Goal: Task Accomplishment & Management: Use online tool/utility

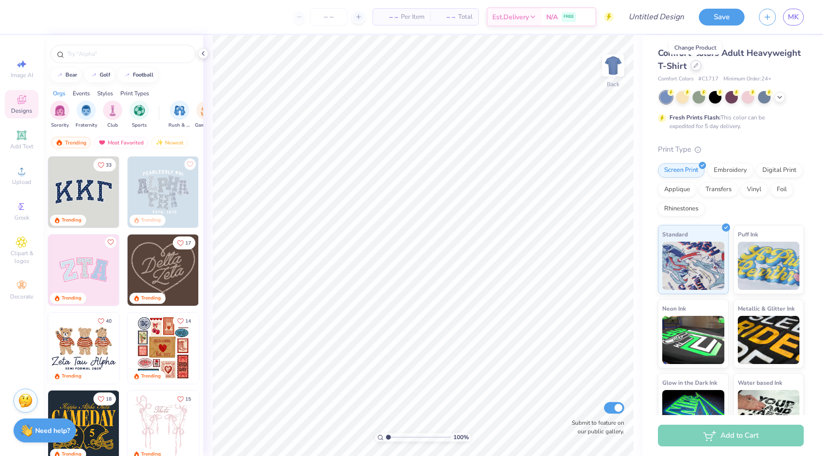
click at [694, 67] on icon at bounding box center [696, 65] width 4 height 4
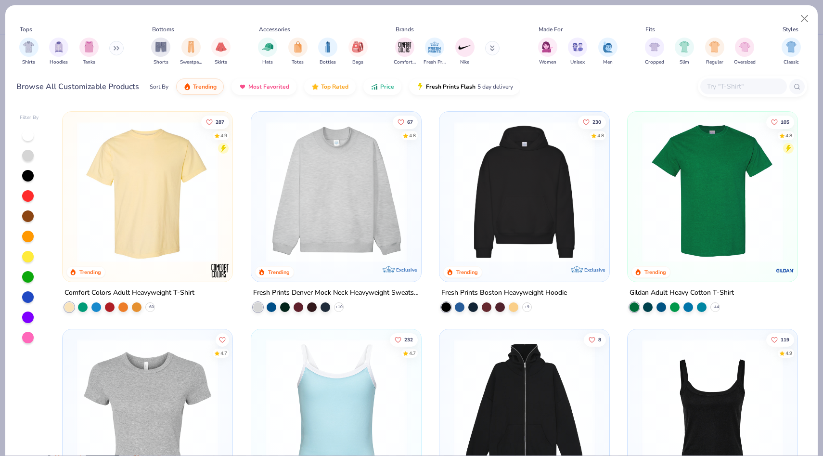
click at [728, 83] on input "text" at bounding box center [743, 86] width 74 height 11
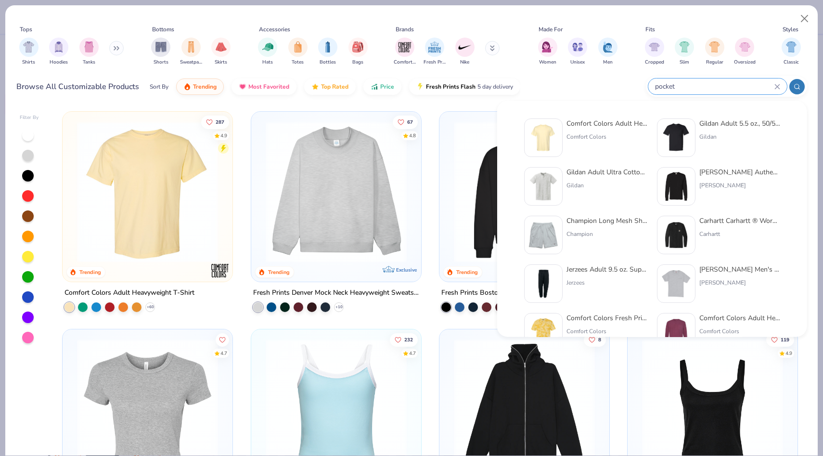
type input "pocket"
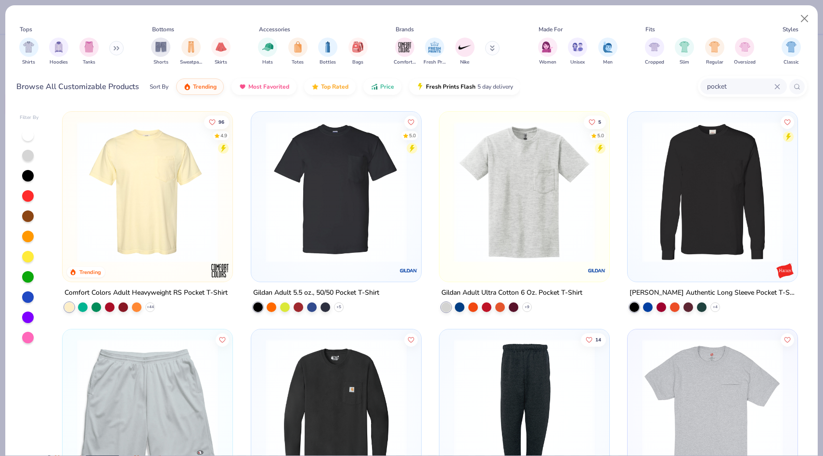
click at [190, 217] on img at bounding box center [147, 191] width 151 height 141
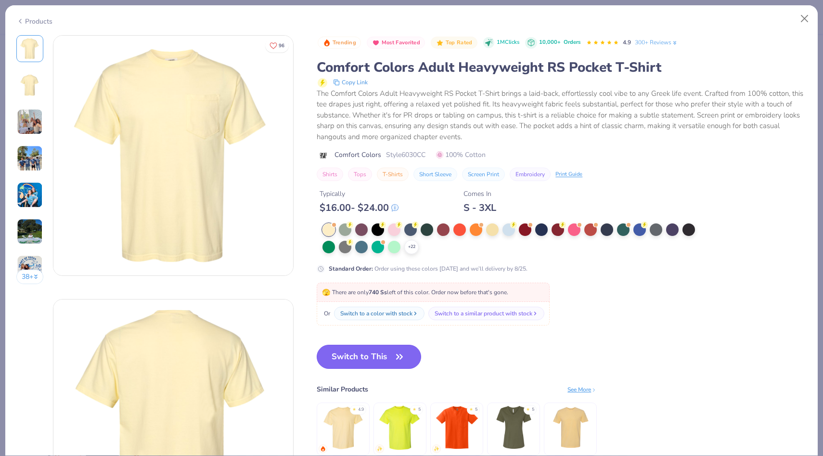
click at [385, 356] on button "Switch to This" at bounding box center [369, 356] width 104 height 24
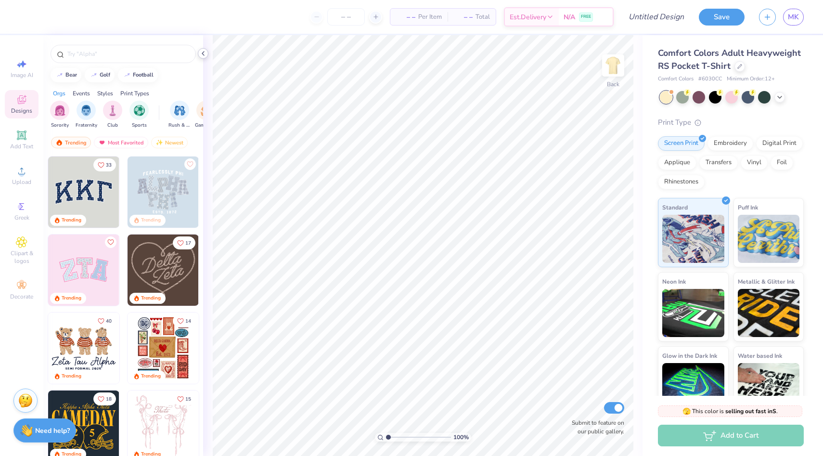
click at [204, 51] on icon at bounding box center [203, 54] width 8 height 8
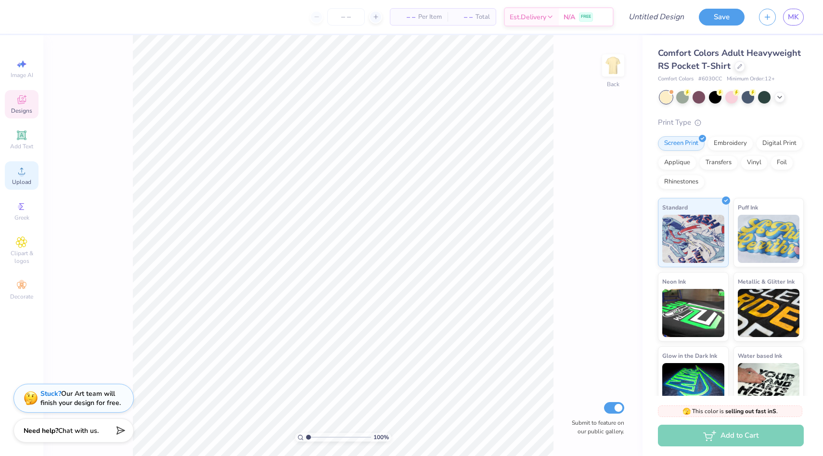
click at [22, 180] on span "Upload" at bounding box center [21, 182] width 19 height 8
click at [776, 94] on icon at bounding box center [779, 96] width 8 height 8
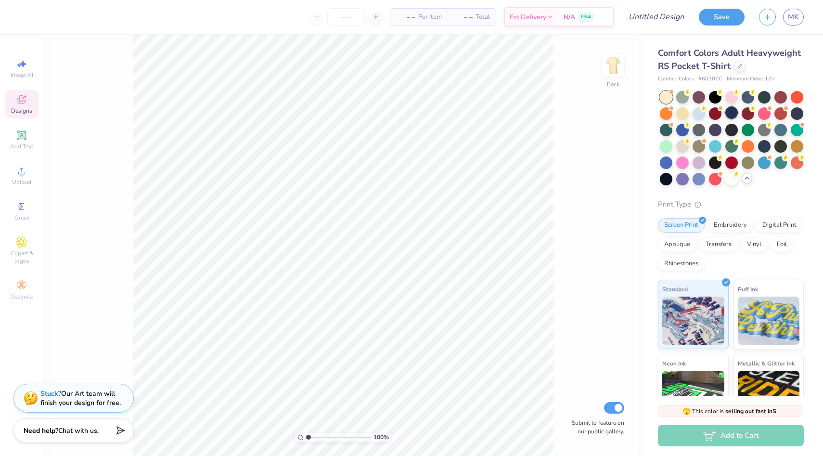
click at [732, 115] on div at bounding box center [731, 112] width 13 height 13
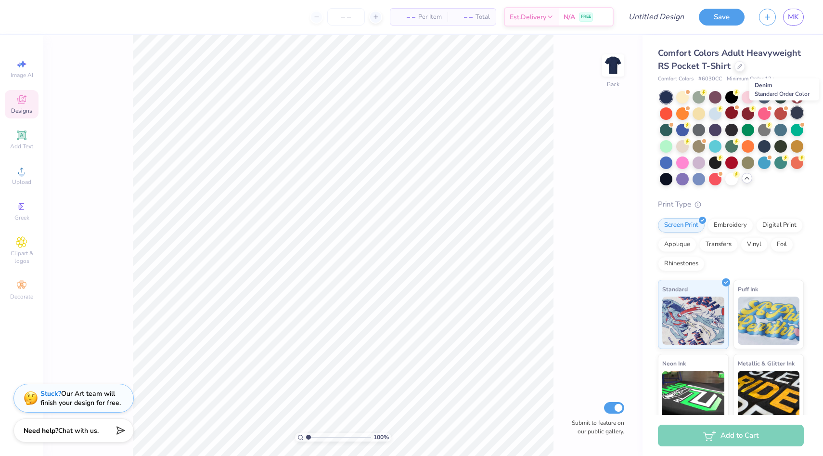
click at [794, 113] on div at bounding box center [796, 112] width 13 height 13
click at [777, 99] on div at bounding box center [780, 96] width 13 height 13
click at [728, 110] on div at bounding box center [731, 112] width 13 height 13
click at [663, 177] on div at bounding box center [665, 178] width 13 height 13
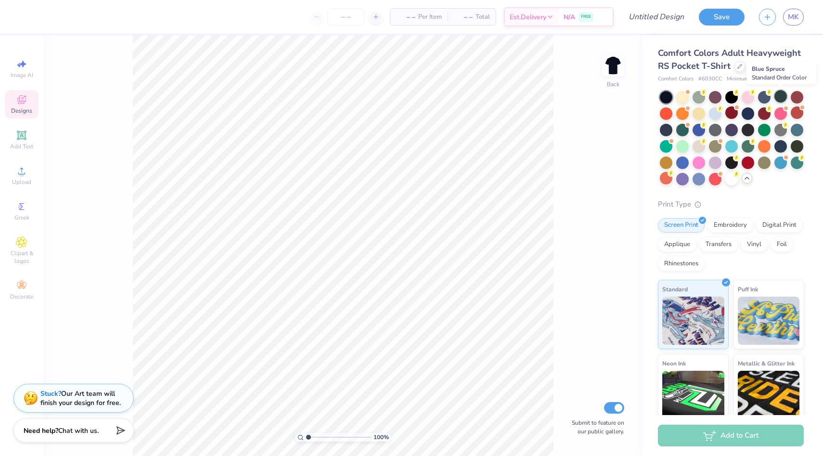
click at [778, 96] on div at bounding box center [780, 96] width 13 height 13
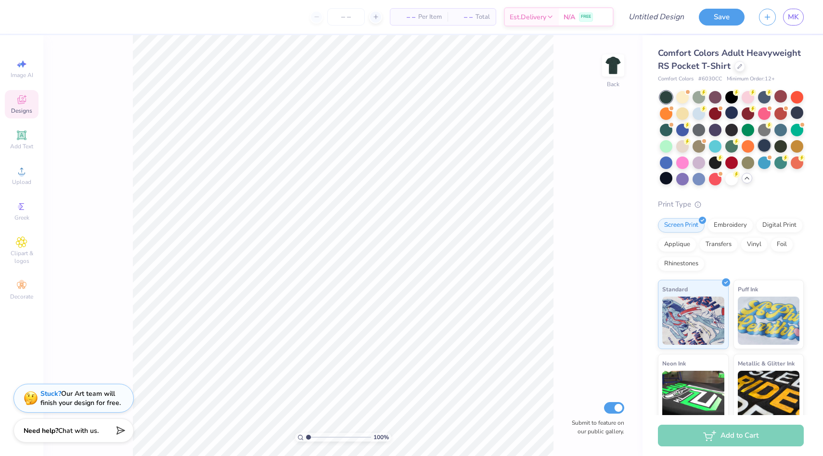
click at [763, 143] on div at bounding box center [764, 145] width 13 height 13
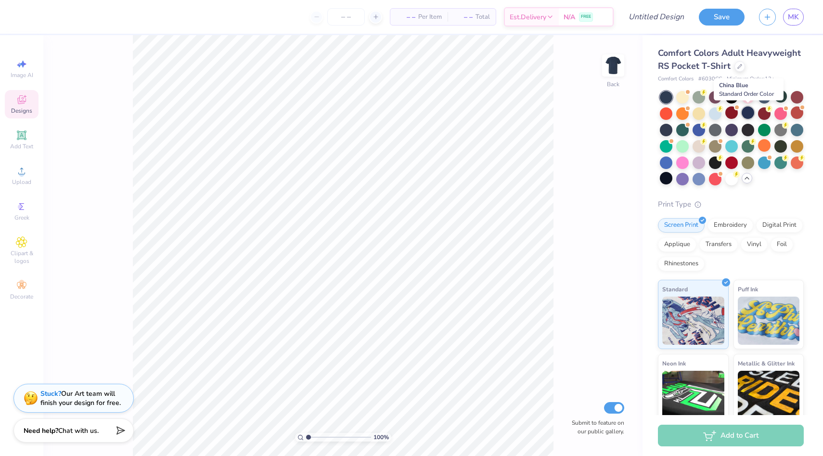
click at [747, 112] on div at bounding box center [747, 112] width 13 height 13
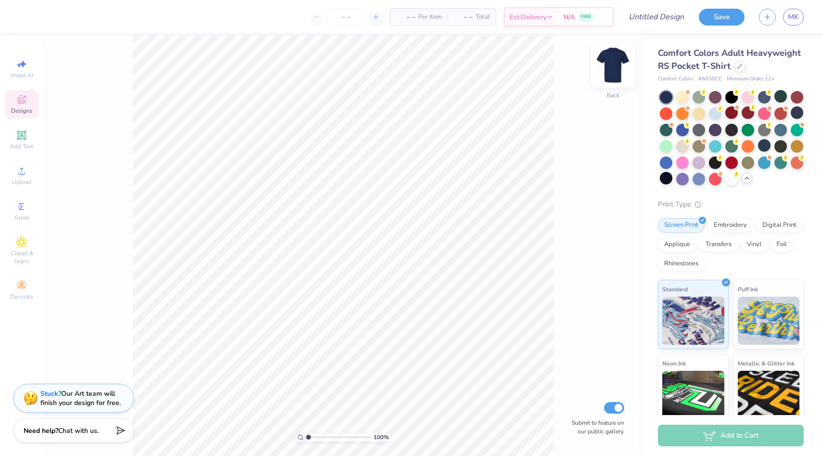
click at [622, 70] on img at bounding box center [613, 65] width 38 height 38
click at [615, 70] on img at bounding box center [613, 65] width 38 height 38
click at [599, 69] on div "100 % Back Submit to feature on our public gallery." at bounding box center [342, 245] width 599 height 420
click at [604, 69] on img at bounding box center [613, 65] width 38 height 38
click at [26, 178] on span "Upload" at bounding box center [21, 182] width 19 height 8
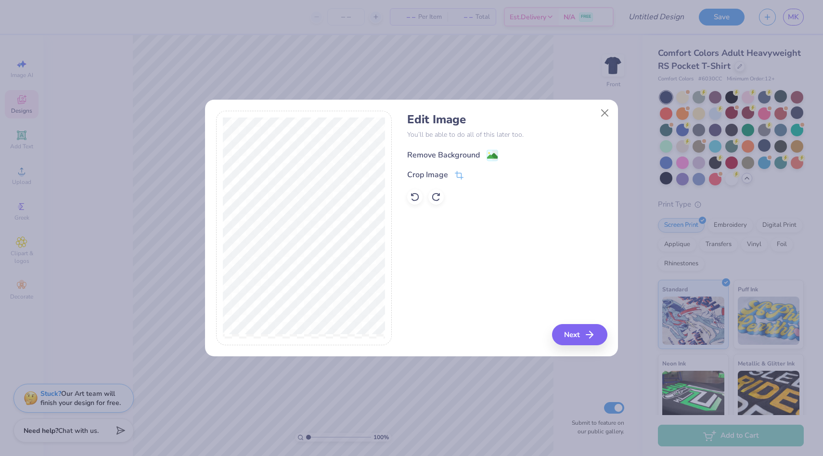
click at [431, 154] on div "Remove Background" at bounding box center [443, 155] width 73 height 12
click at [564, 326] on button "Next" at bounding box center [580, 334] width 55 height 21
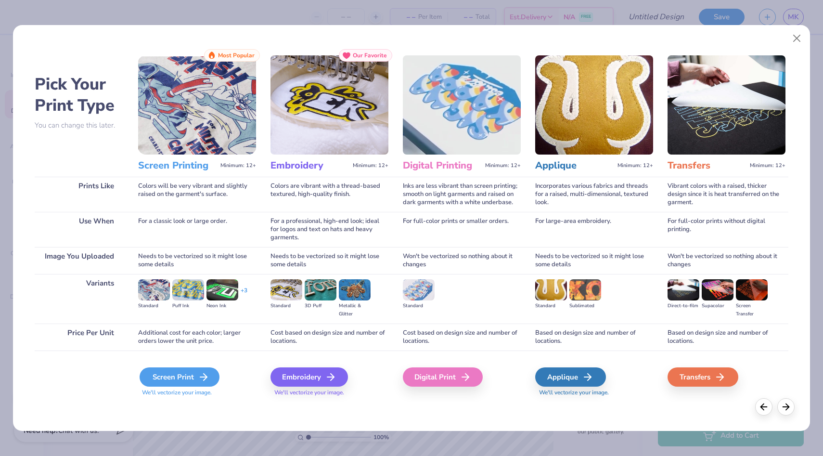
click at [196, 369] on div "Screen Print" at bounding box center [179, 376] width 80 height 19
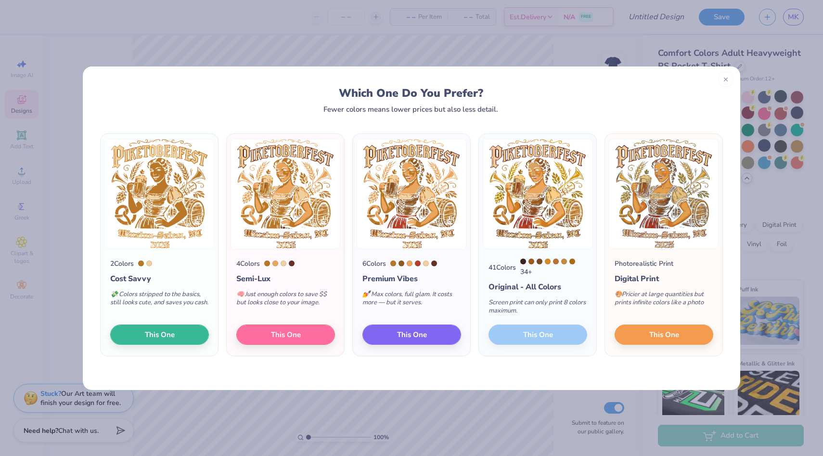
click at [519, 332] on div "41 Colors 34 + Original - All Colors Screen print can only print 8 colors maxim…" at bounding box center [537, 302] width 117 height 107
click at [637, 330] on button "This One" at bounding box center [663, 333] width 99 height 20
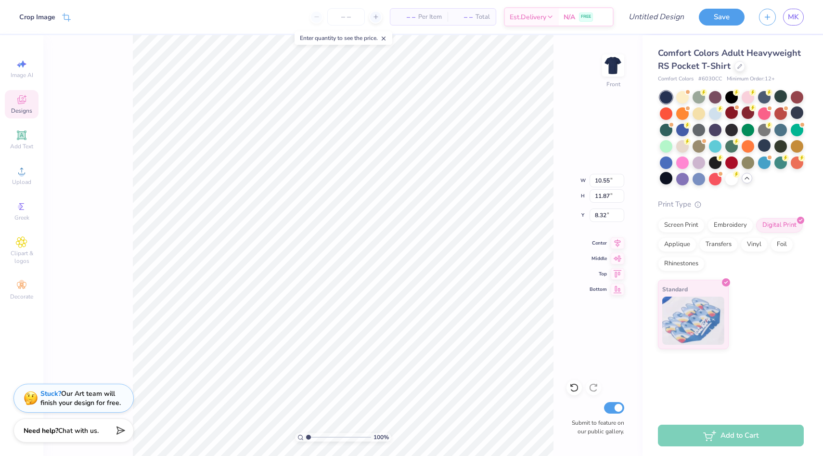
type input "3.00"
type input "11.49"
type input "12.92"
click at [617, 69] on img at bounding box center [613, 65] width 38 height 38
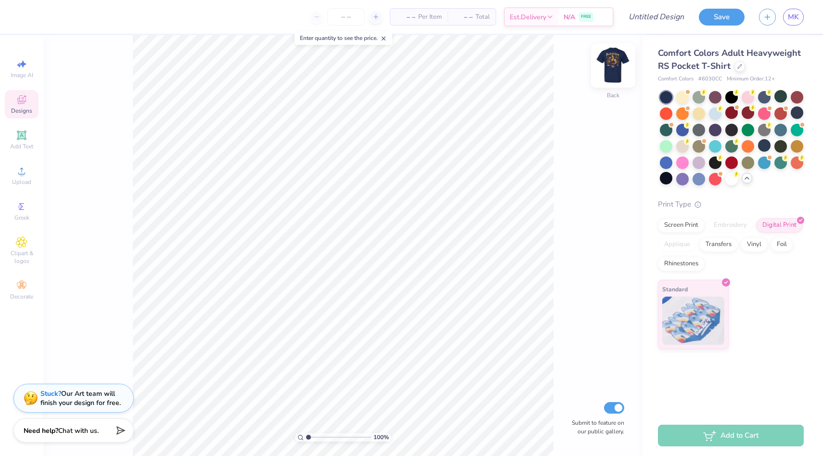
click at [612, 68] on img at bounding box center [613, 65] width 38 height 38
click at [609, 60] on img at bounding box center [613, 65] width 38 height 38
click at [16, 171] on icon at bounding box center [22, 171] width 12 height 12
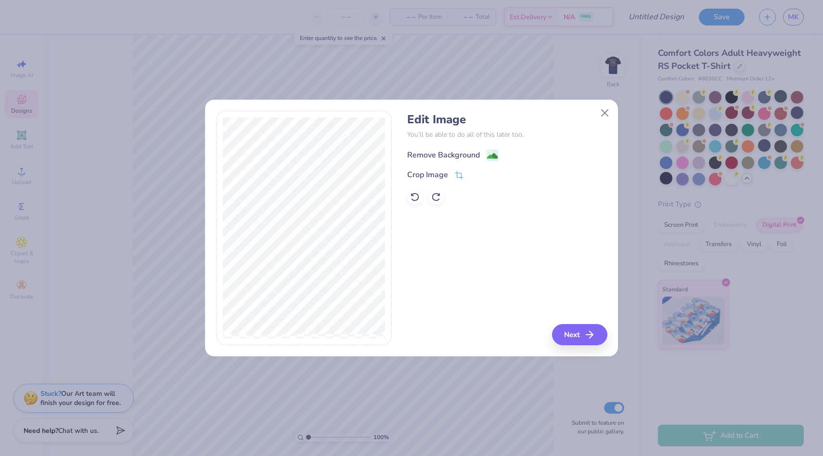
click at [436, 152] on div "Remove Background" at bounding box center [443, 155] width 73 height 12
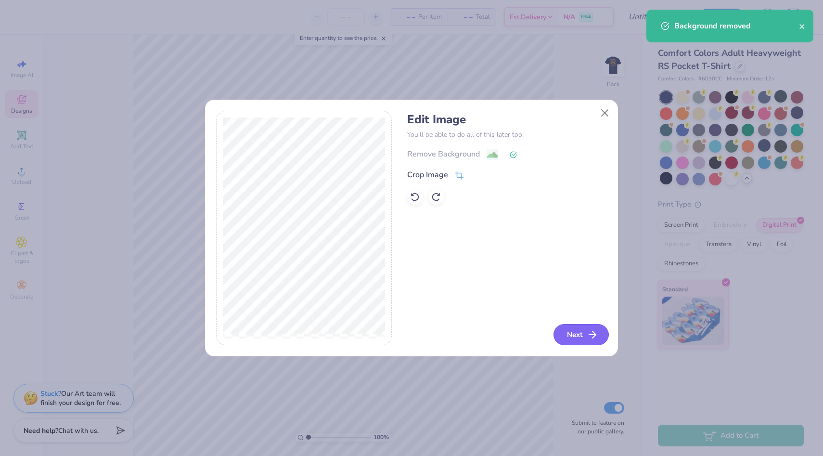
click at [574, 338] on button "Next" at bounding box center [580, 334] width 55 height 21
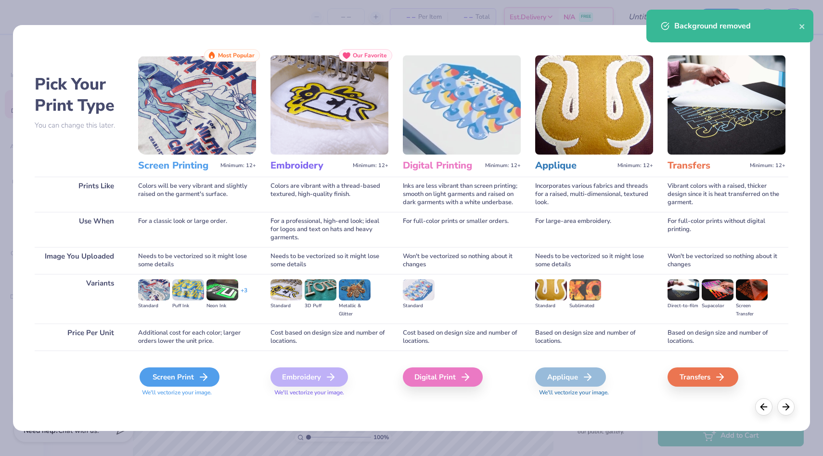
click at [183, 379] on div "Screen Print" at bounding box center [179, 376] width 80 height 19
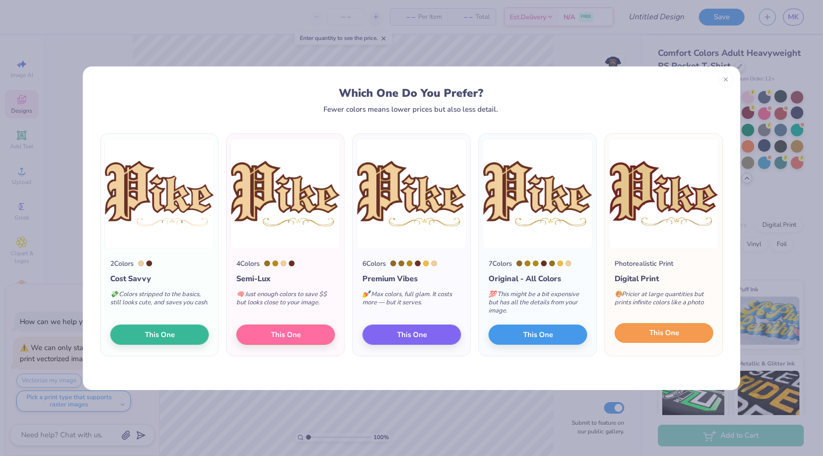
click at [651, 332] on span "This One" at bounding box center [664, 332] width 30 height 11
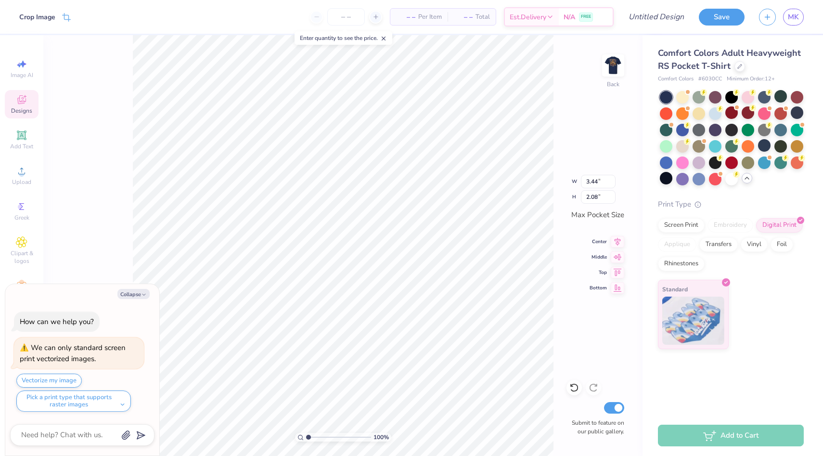
type textarea "x"
type input "3.39"
type input "2.05"
click at [614, 69] on img at bounding box center [613, 65] width 38 height 38
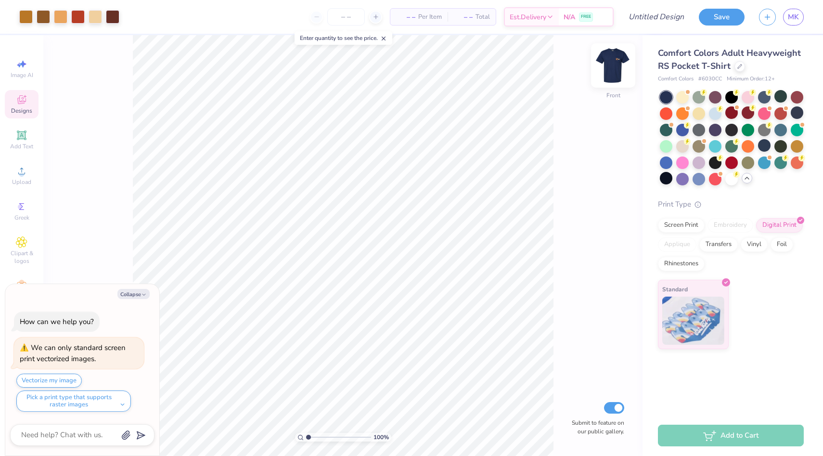
click at [616, 66] on img at bounding box center [613, 65] width 38 height 38
click at [611, 70] on img at bounding box center [613, 65] width 38 height 38
click at [620, 69] on img at bounding box center [613, 65] width 38 height 38
click at [622, 67] on img at bounding box center [613, 65] width 38 height 38
click at [607, 61] on img at bounding box center [613, 65] width 38 height 38
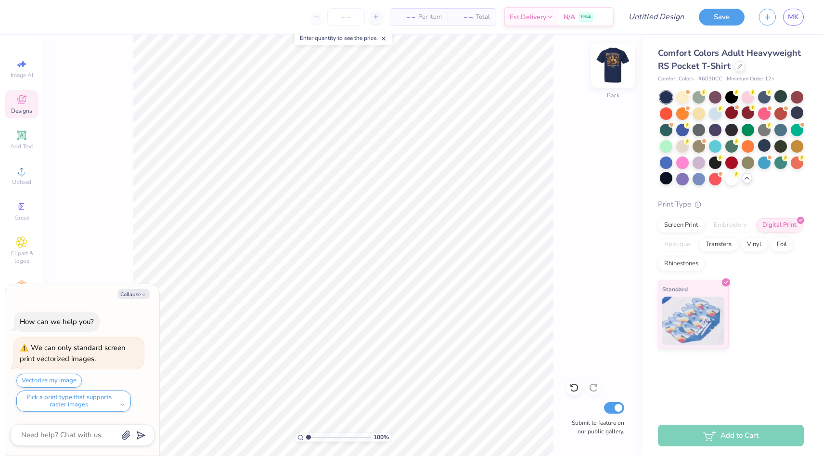
click at [613, 64] on img at bounding box center [613, 65] width 38 height 38
click at [613, 64] on img at bounding box center [612, 65] width 19 height 19
click at [18, 175] on icon at bounding box center [22, 171] width 12 height 12
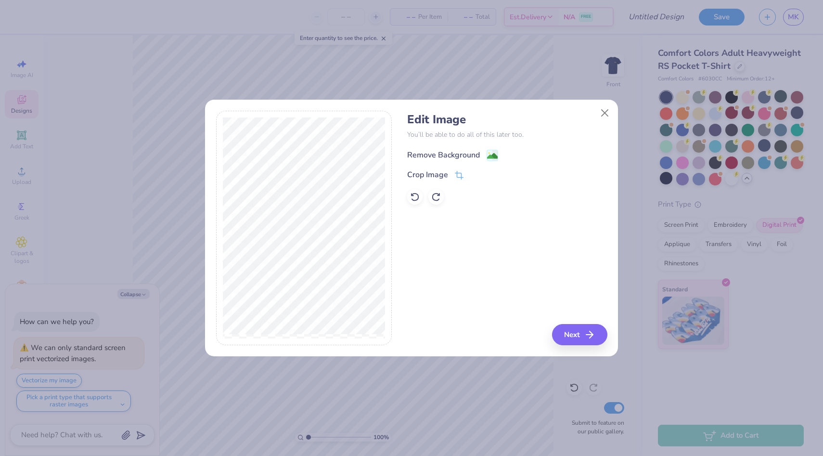
click at [452, 155] on div "Remove Background" at bounding box center [443, 155] width 73 height 12
click at [595, 338] on icon "button" at bounding box center [592, 335] width 12 height 12
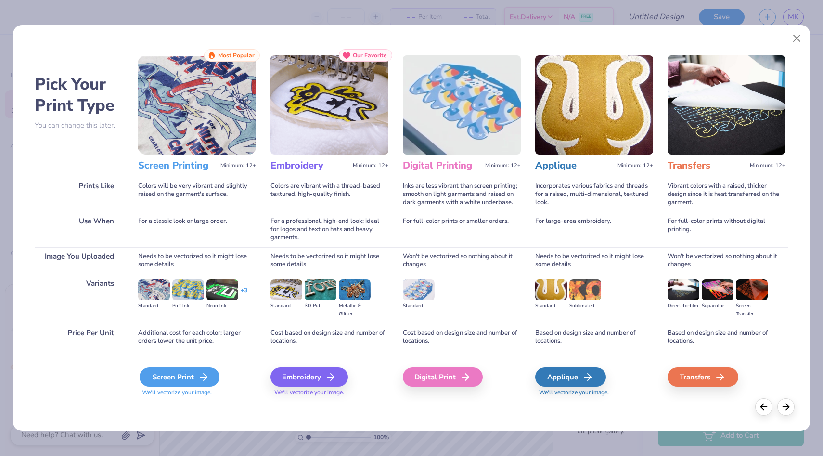
click at [202, 375] on icon at bounding box center [204, 377] width 12 height 12
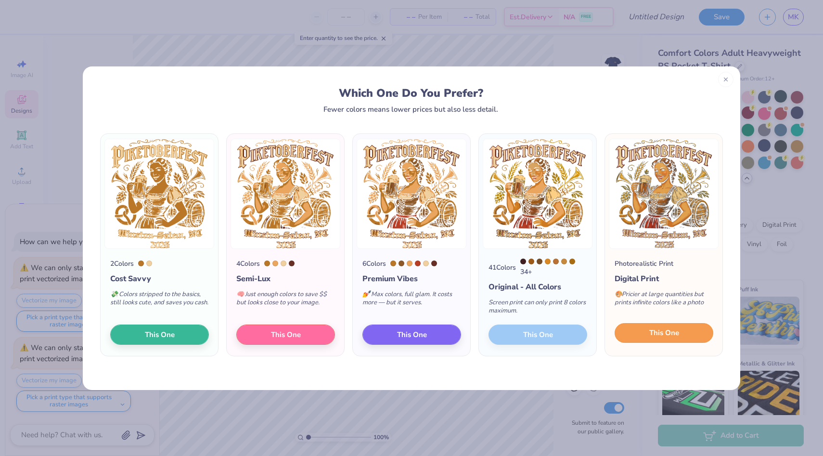
click at [678, 334] on span "This One" at bounding box center [664, 332] width 30 height 11
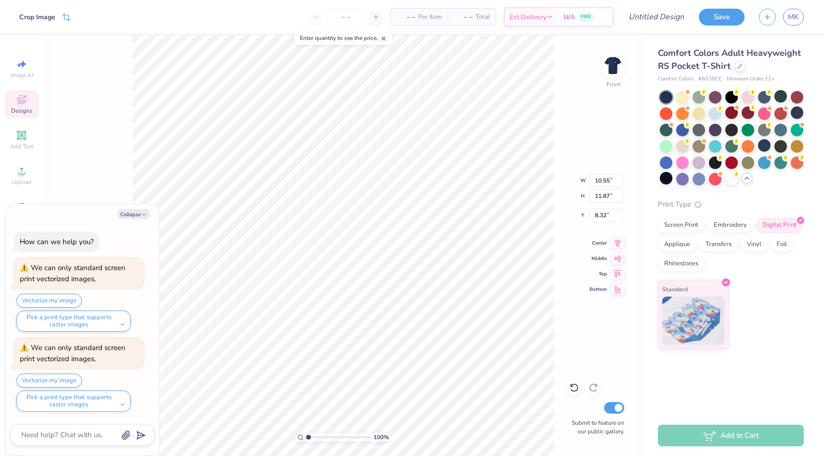
type textarea "x"
type input "3.00"
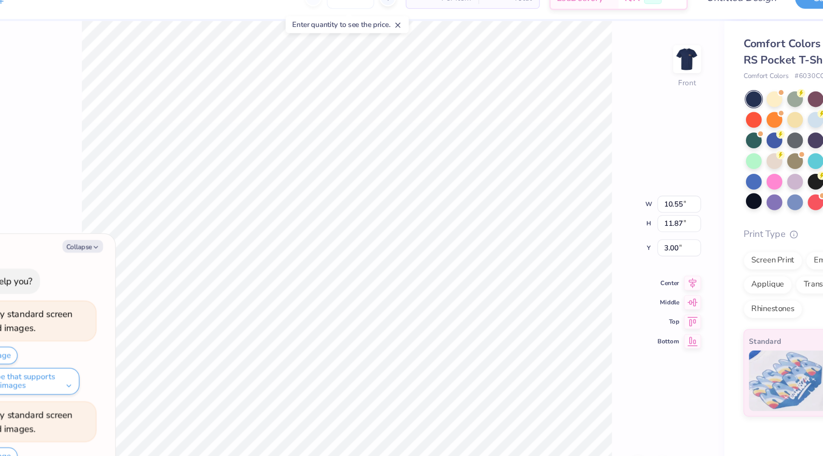
type textarea "x"
type input "11.87"
type input "13.34"
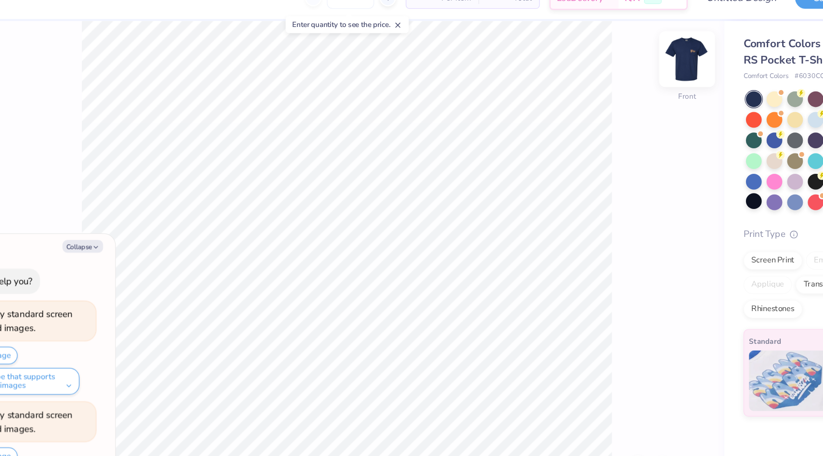
click at [619, 64] on img at bounding box center [613, 65] width 38 height 38
click at [618, 62] on img at bounding box center [613, 65] width 38 height 38
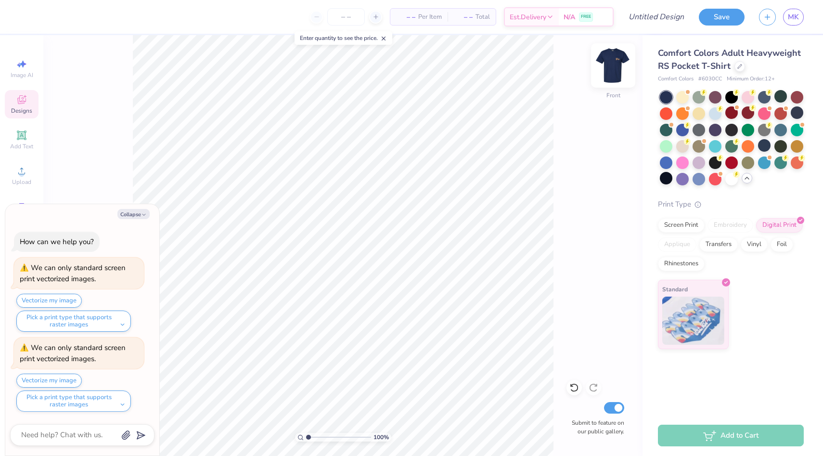
click at [614, 71] on img at bounding box center [613, 65] width 38 height 38
click at [604, 71] on img at bounding box center [613, 65] width 38 height 38
click at [621, 54] on div at bounding box center [613, 65] width 44 height 44
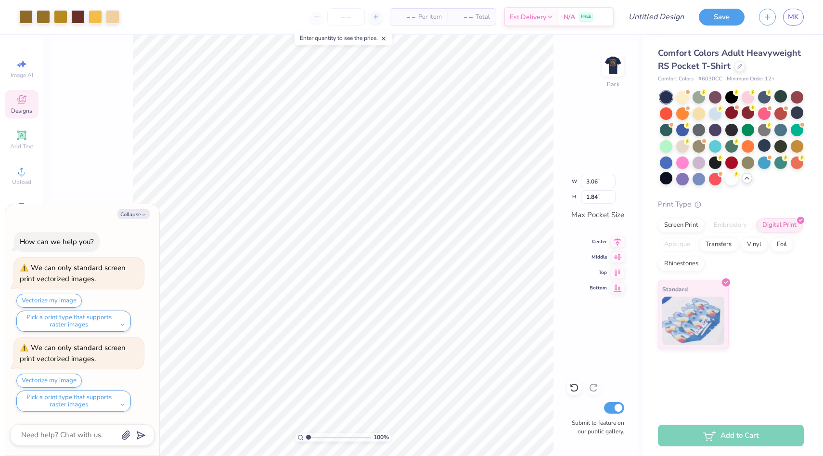
type textarea "x"
type input "3.06"
type input "1.84"
click at [606, 73] on img at bounding box center [613, 65] width 38 height 38
click at [606, 73] on img at bounding box center [612, 65] width 19 height 19
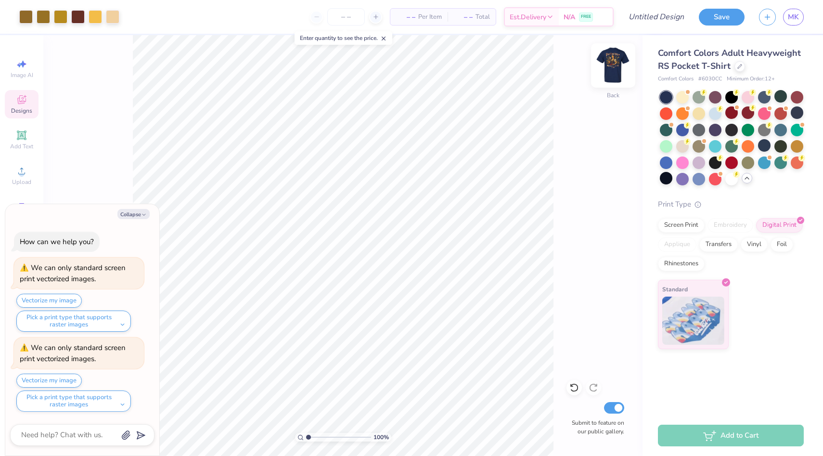
click at [612, 64] on img at bounding box center [613, 65] width 38 height 38
click at [612, 64] on img at bounding box center [612, 65] width 19 height 19
type textarea "x"
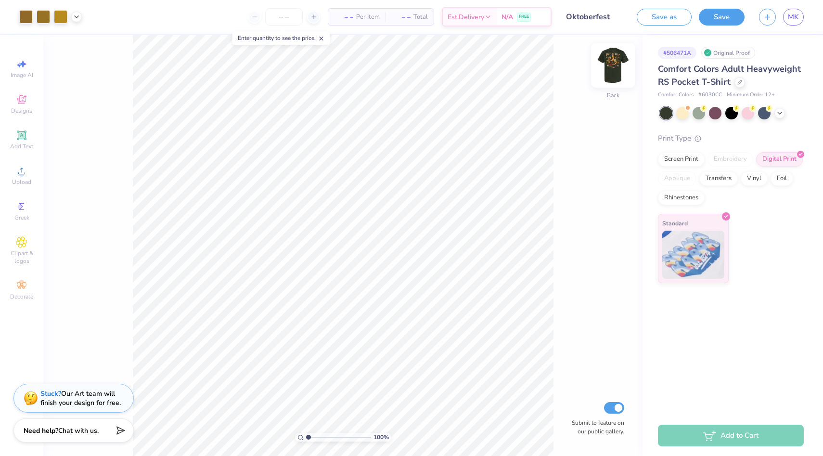
click at [601, 61] on img at bounding box center [613, 65] width 38 height 38
click at [626, 55] on div "100 % Front Submit to feature on our public gallery." at bounding box center [342, 245] width 599 height 420
click at [616, 65] on img at bounding box center [613, 65] width 38 height 38
click at [614, 63] on img at bounding box center [613, 65] width 38 height 38
